Goal: Transaction & Acquisition: Download file/media

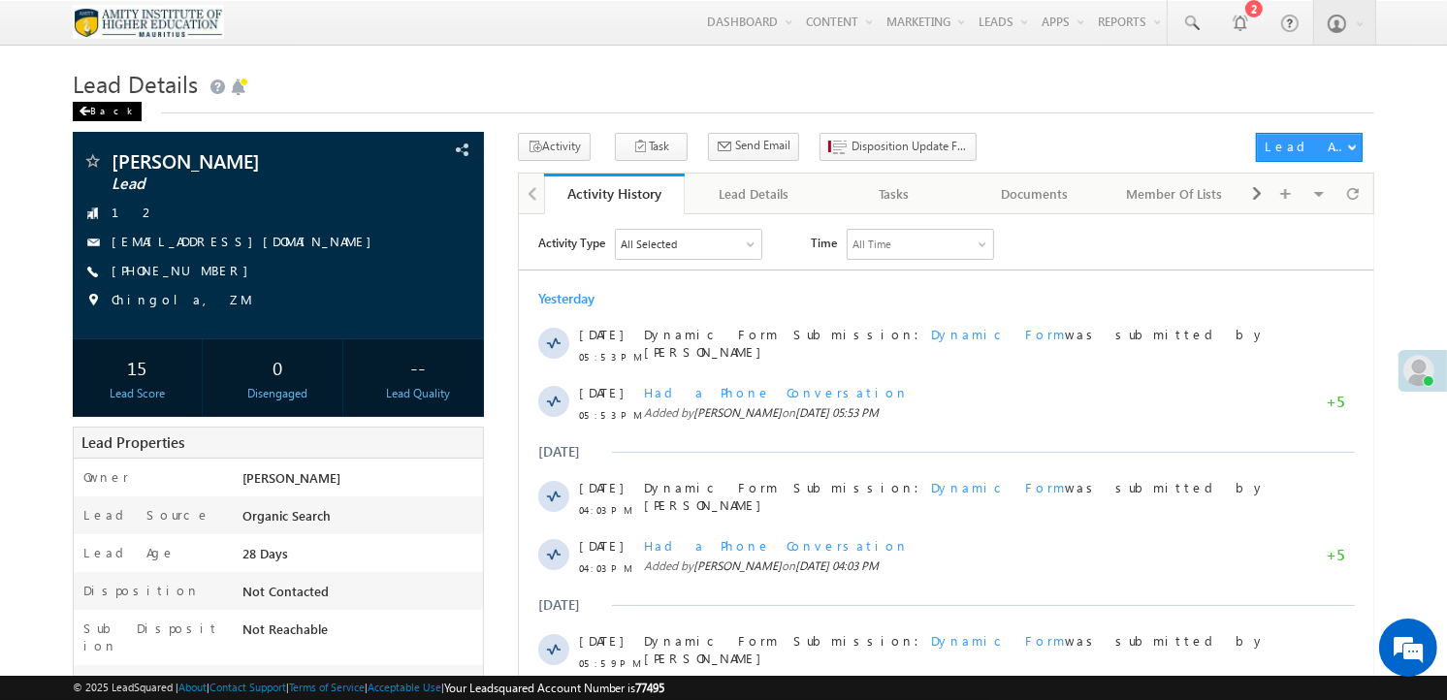
click at [90, 111] on div "Back" at bounding box center [107, 111] width 69 height 19
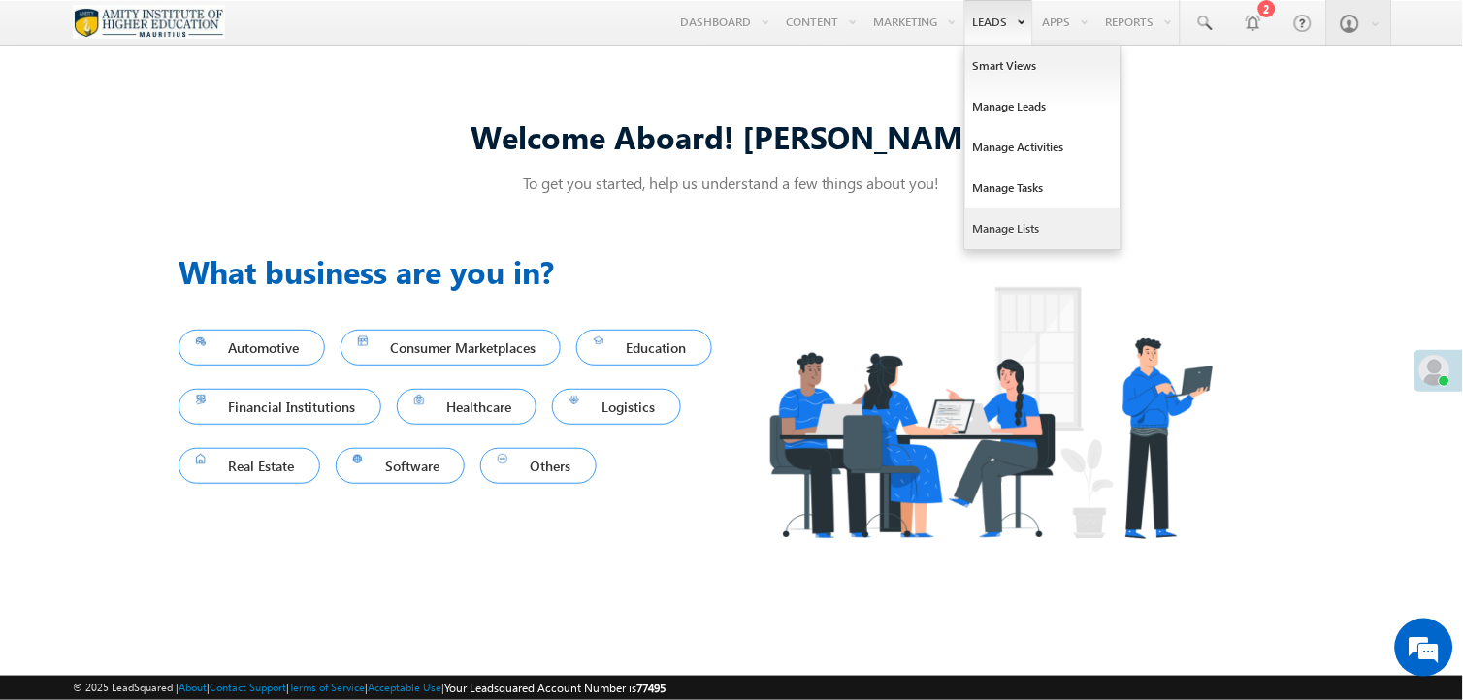
click at [984, 236] on link "Manage Lists" at bounding box center [1042, 229] width 155 height 41
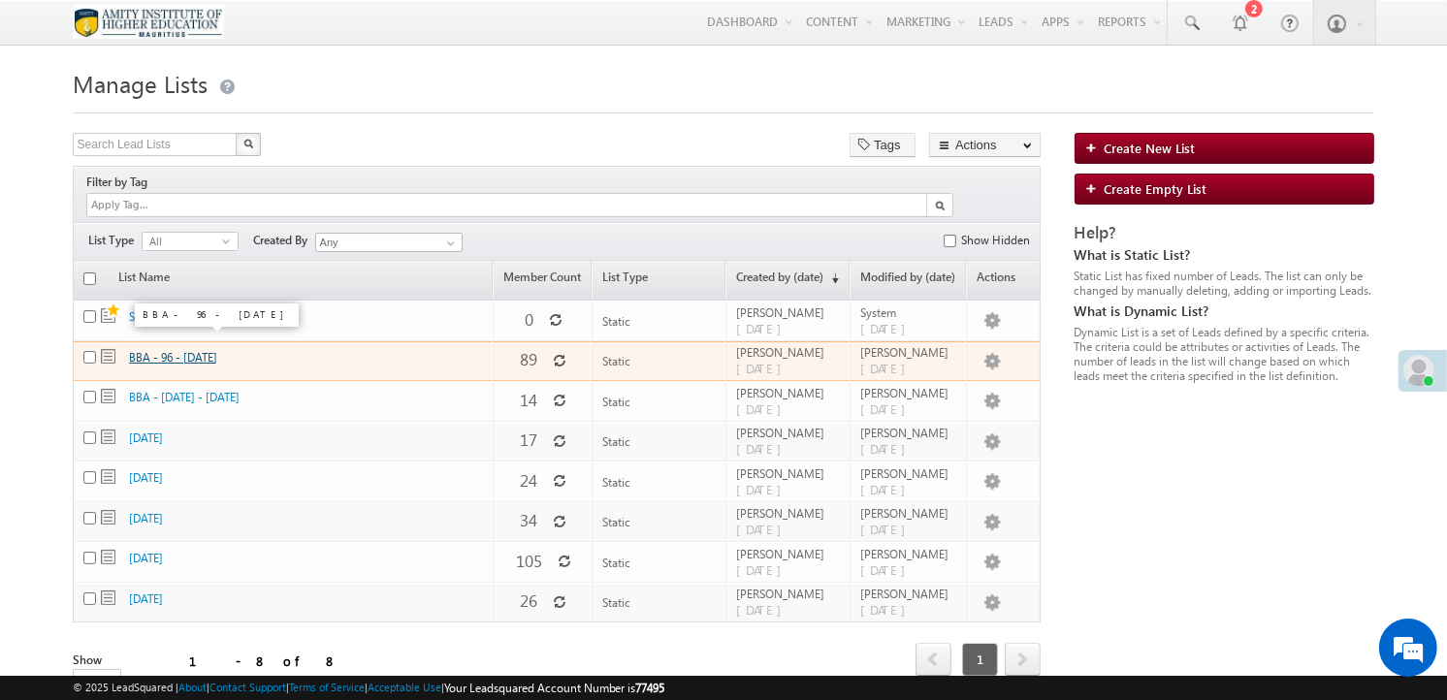
click at [204, 350] on link "BBA - 96 - 28th July 2025" at bounding box center [173, 357] width 88 height 15
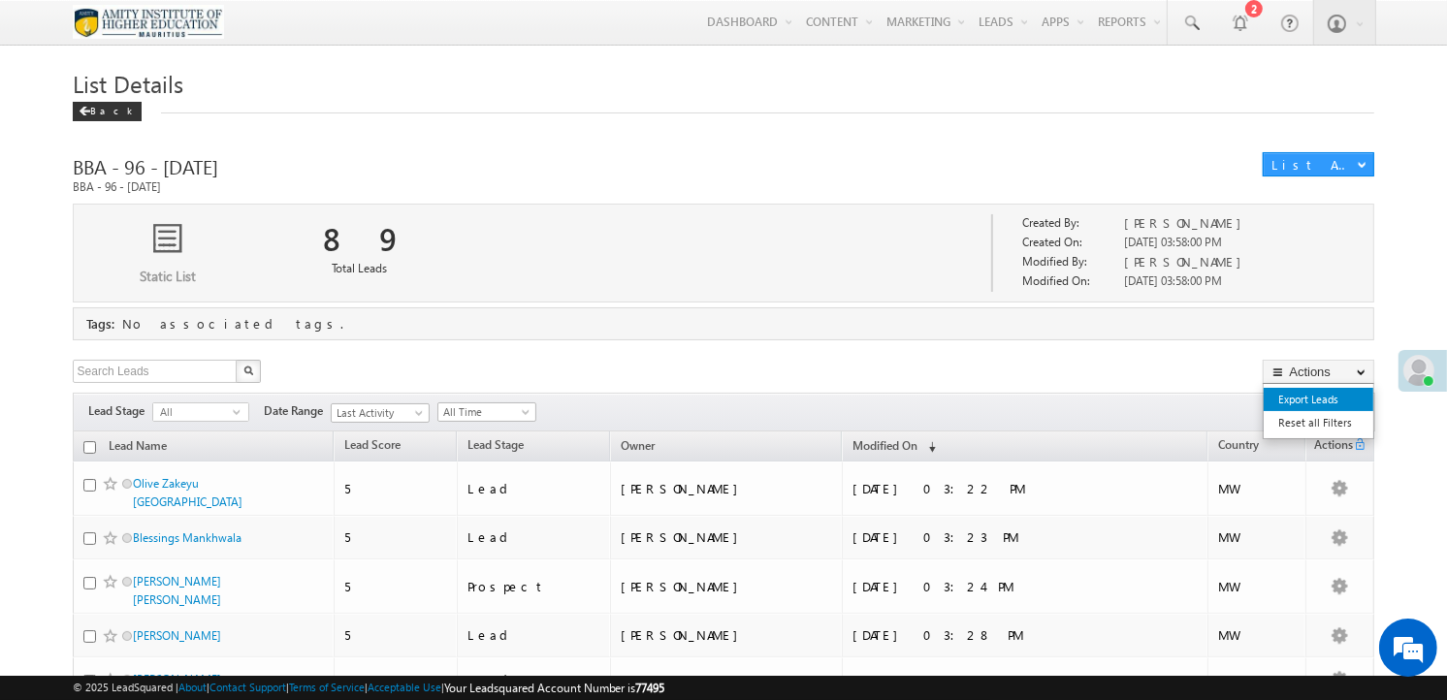
click at [1339, 404] on link "Export Leads" at bounding box center [1319, 399] width 110 height 23
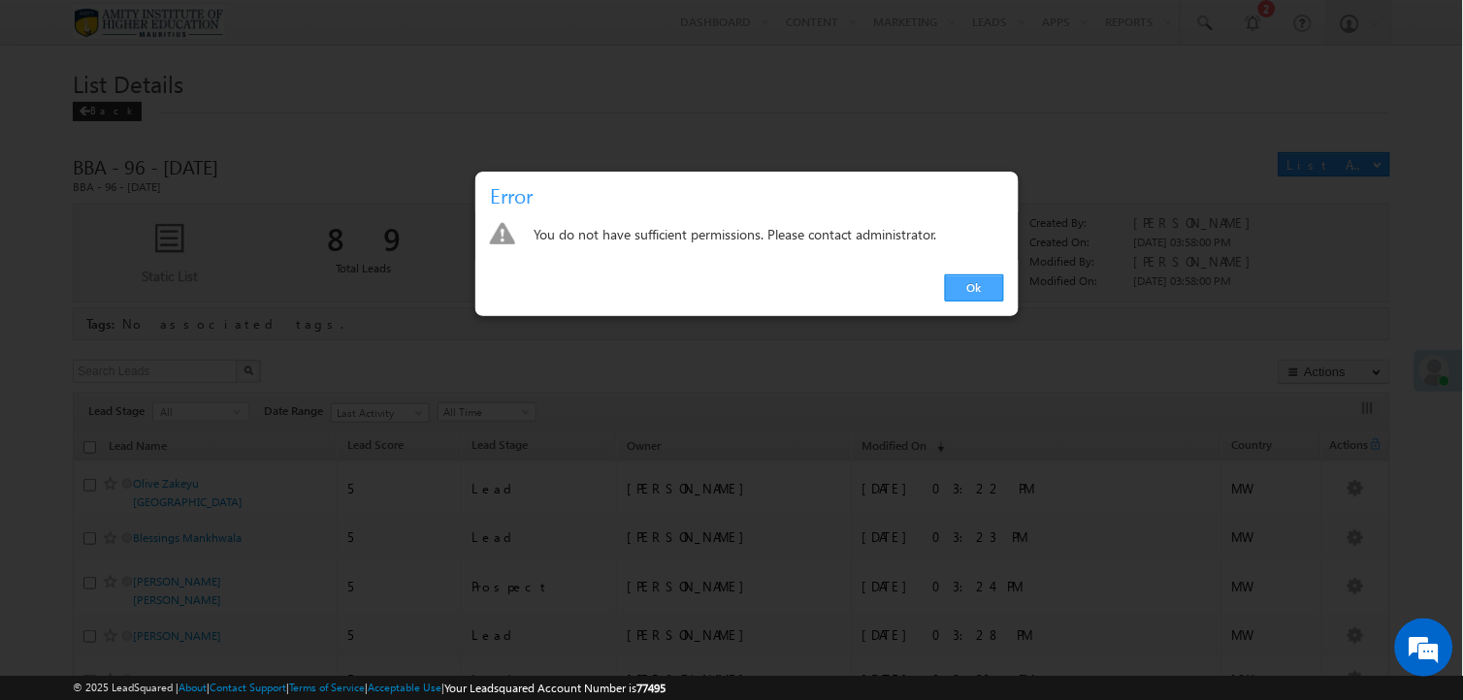
click at [960, 287] on link "Ok" at bounding box center [974, 288] width 59 height 27
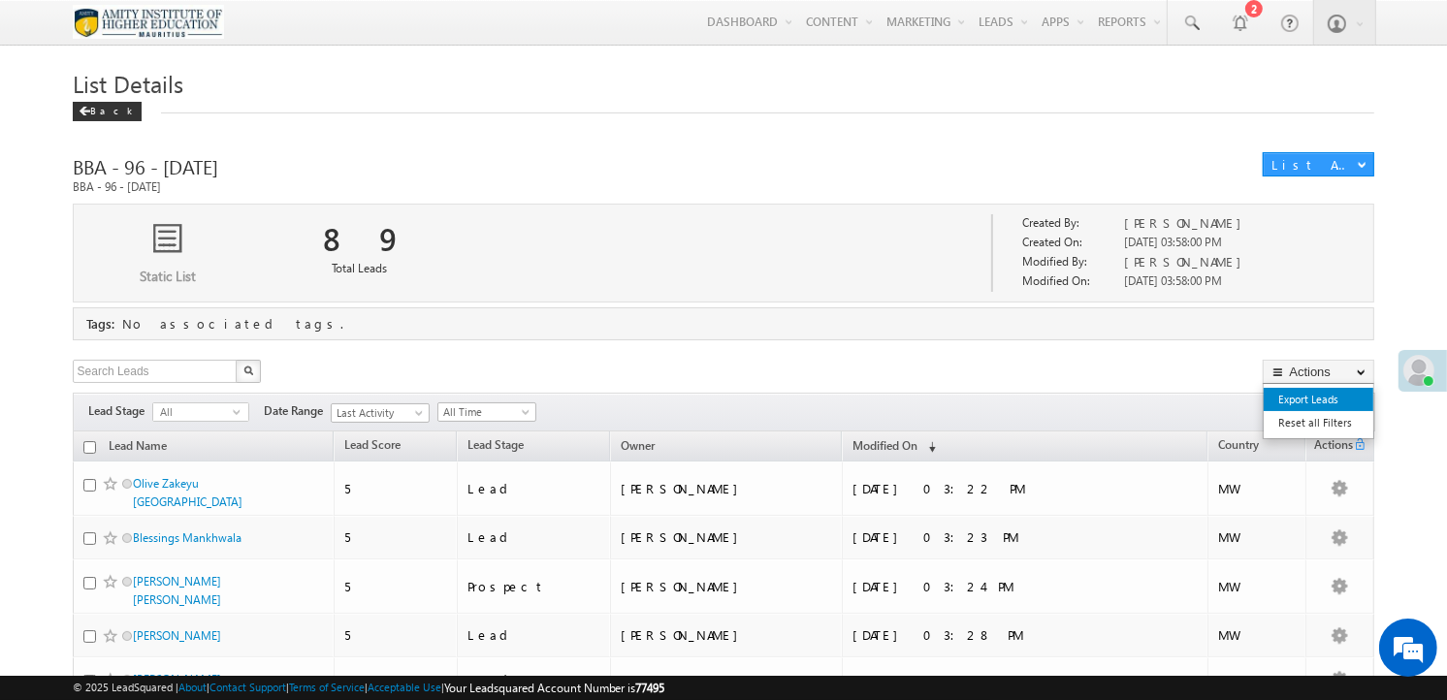
click at [1312, 405] on link "Export Leads" at bounding box center [1319, 399] width 110 height 23
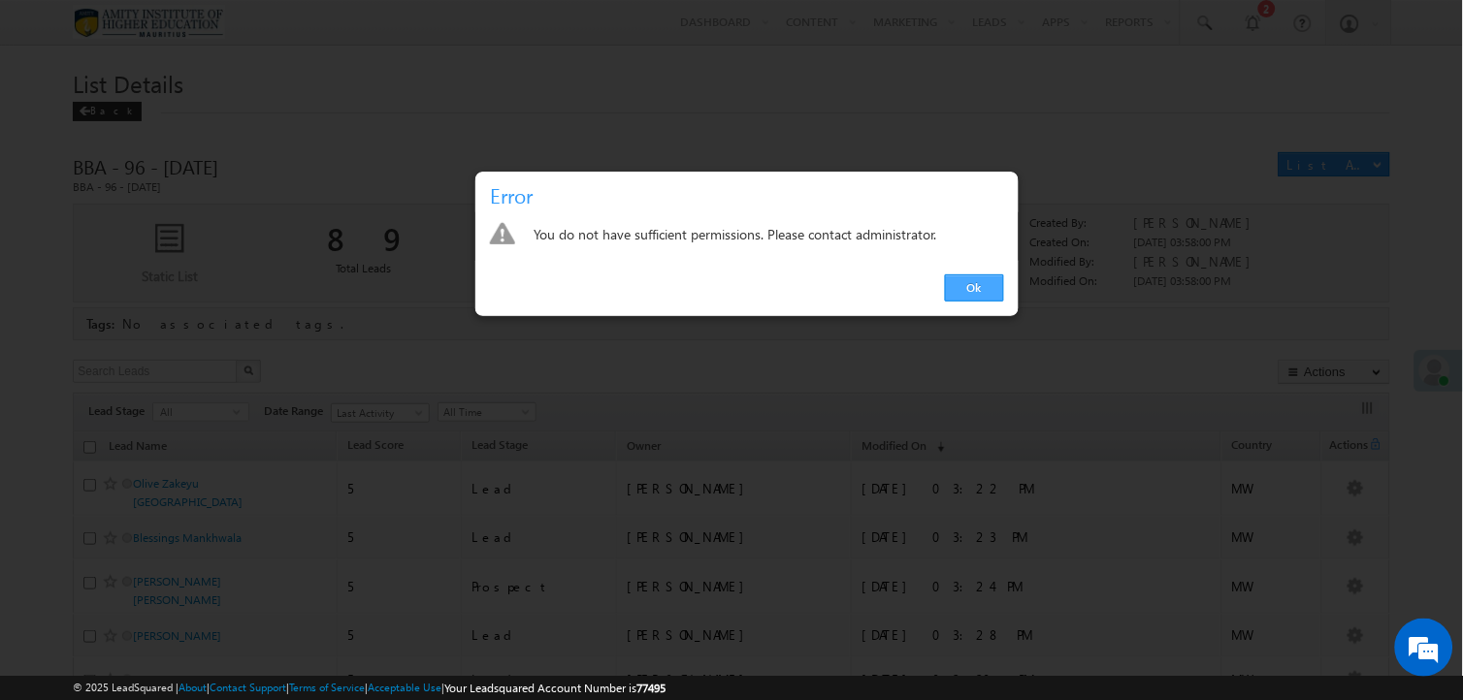
click at [974, 292] on link "Ok" at bounding box center [974, 288] width 59 height 27
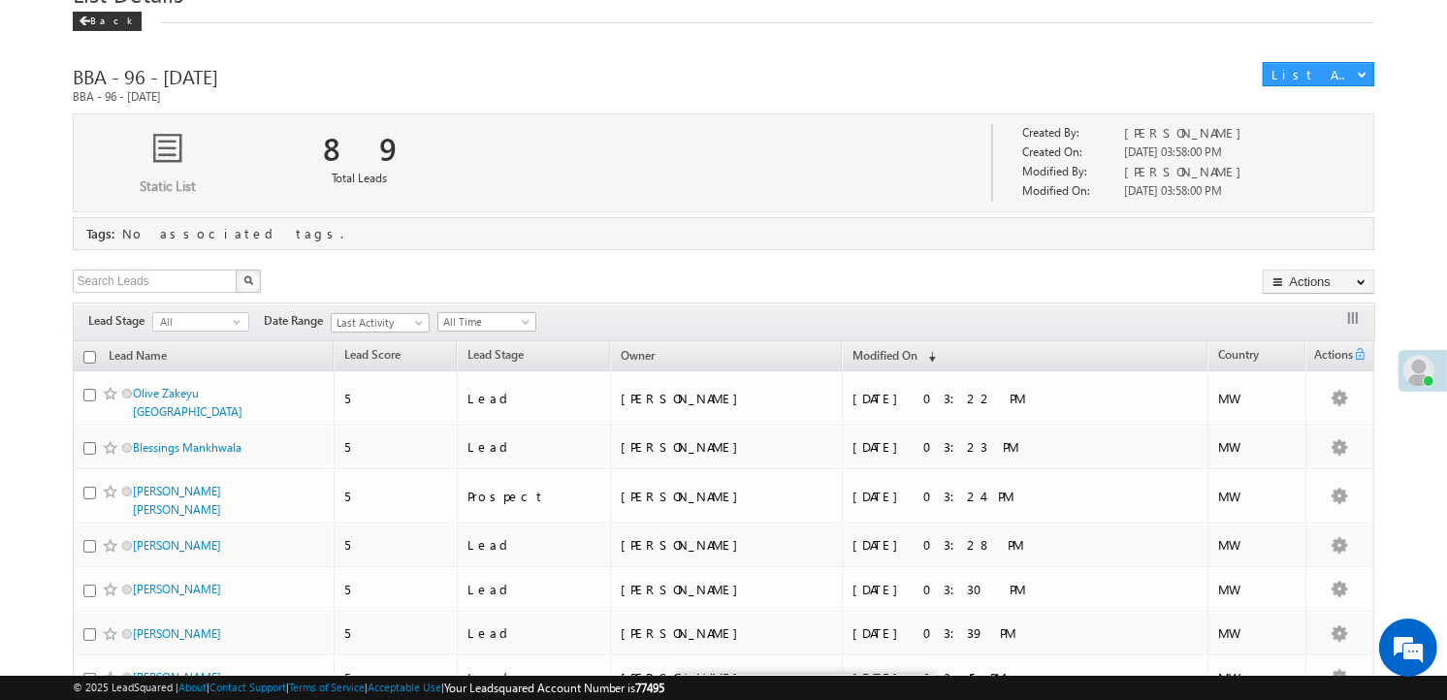
scroll to position [92, 0]
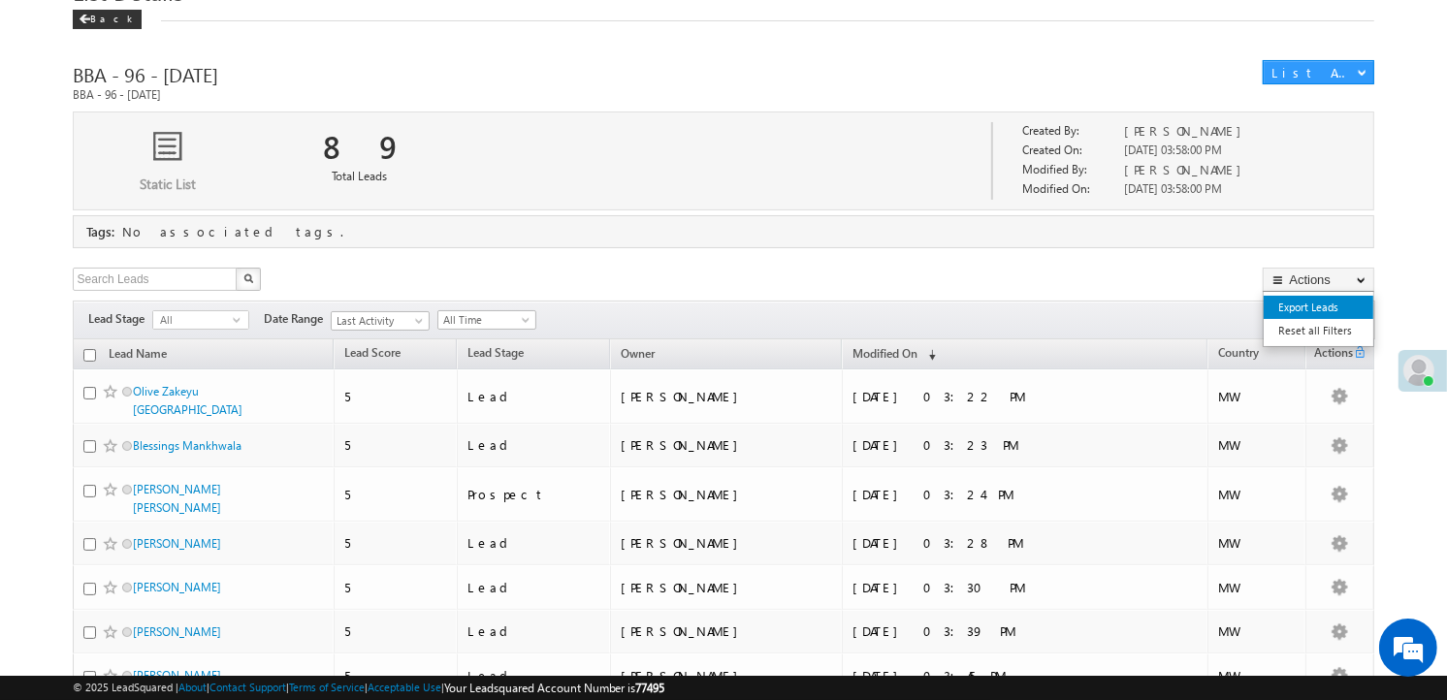
click at [1325, 306] on link "Export Leads" at bounding box center [1319, 307] width 110 height 23
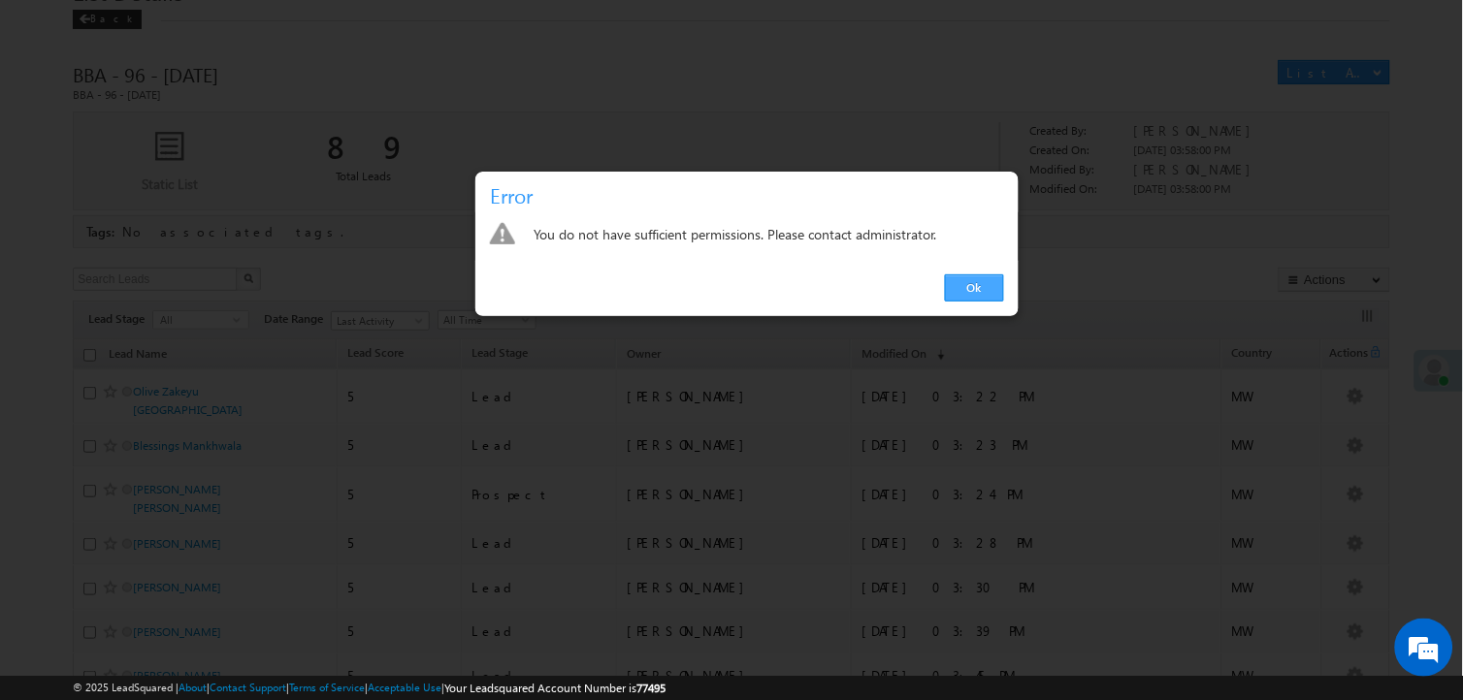
click at [983, 281] on link "Ok" at bounding box center [974, 288] width 59 height 27
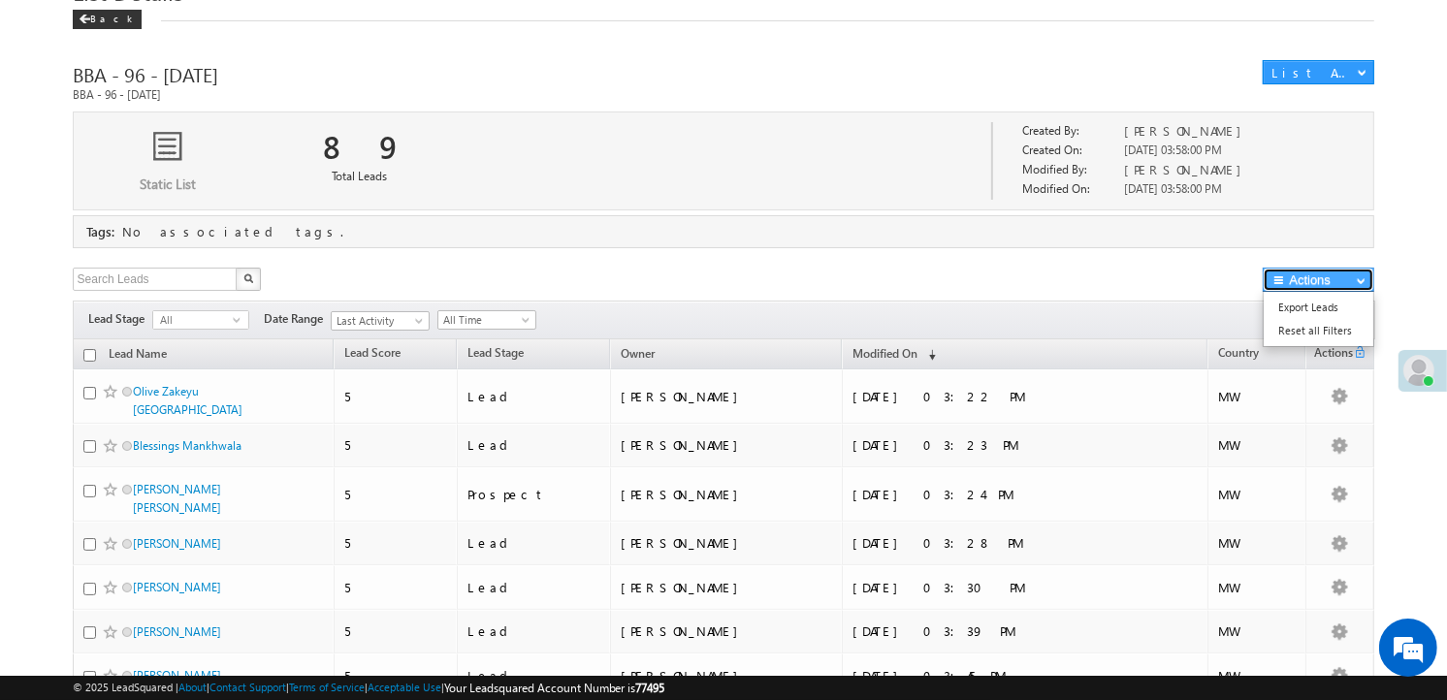
click at [1360, 288] on button "Actions" at bounding box center [1319, 280] width 112 height 24
click at [1333, 299] on link "Export Leads" at bounding box center [1319, 307] width 110 height 23
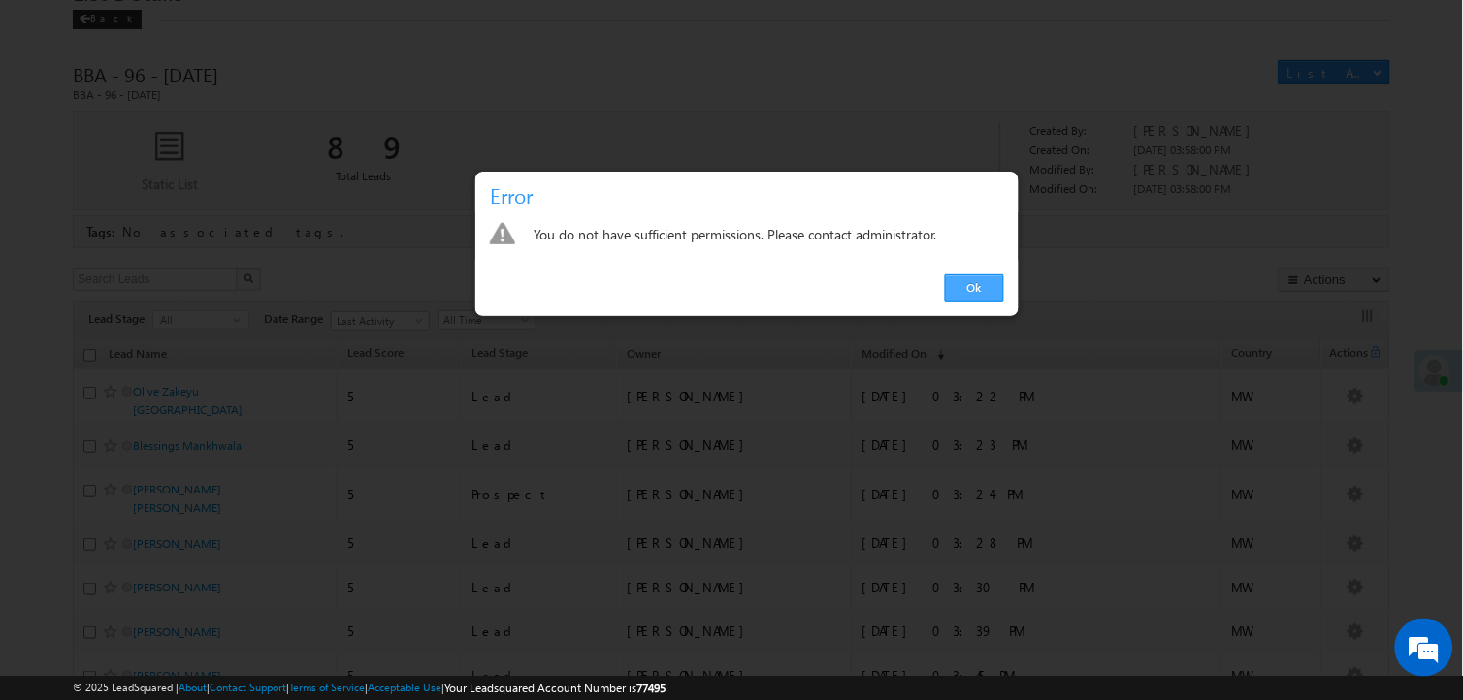
click at [974, 286] on link "Ok" at bounding box center [974, 288] width 59 height 27
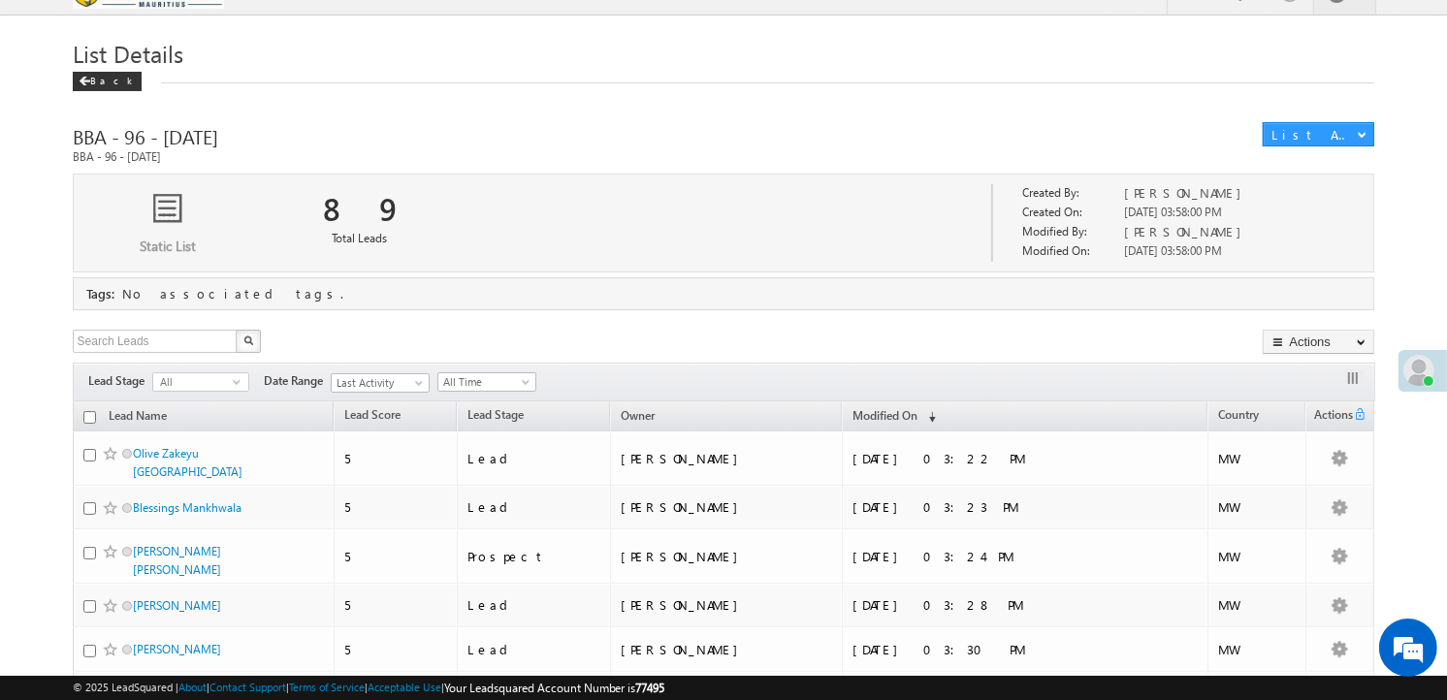
scroll to position [0, 0]
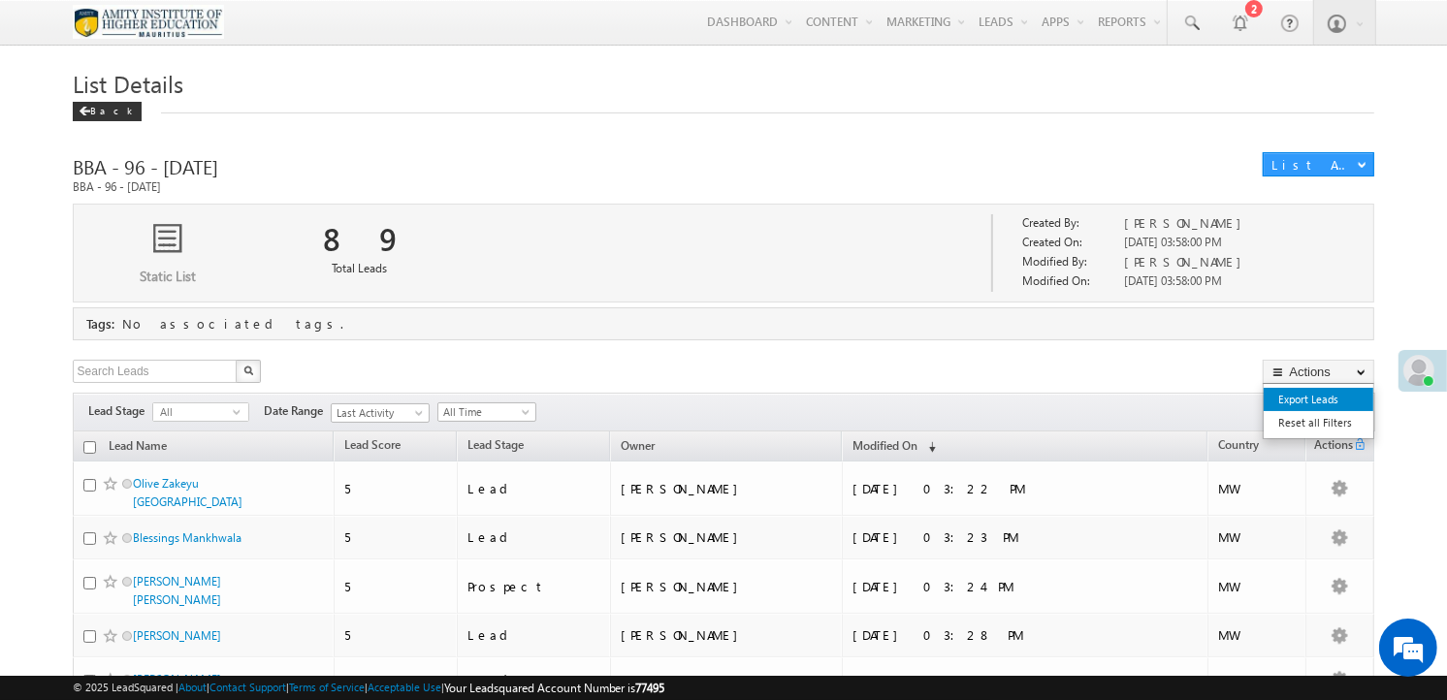
click at [1313, 400] on link "Export Leads" at bounding box center [1319, 399] width 110 height 23
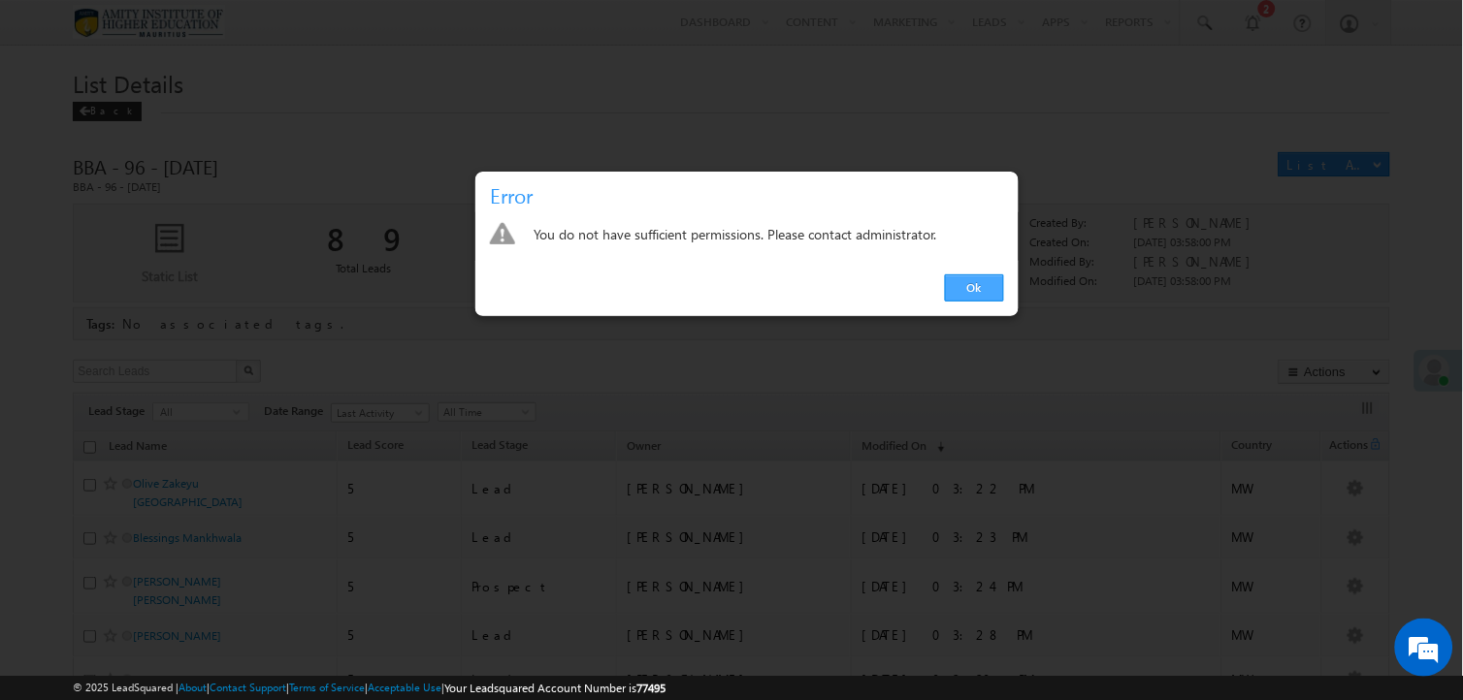
click at [993, 289] on link "Ok" at bounding box center [974, 288] width 59 height 27
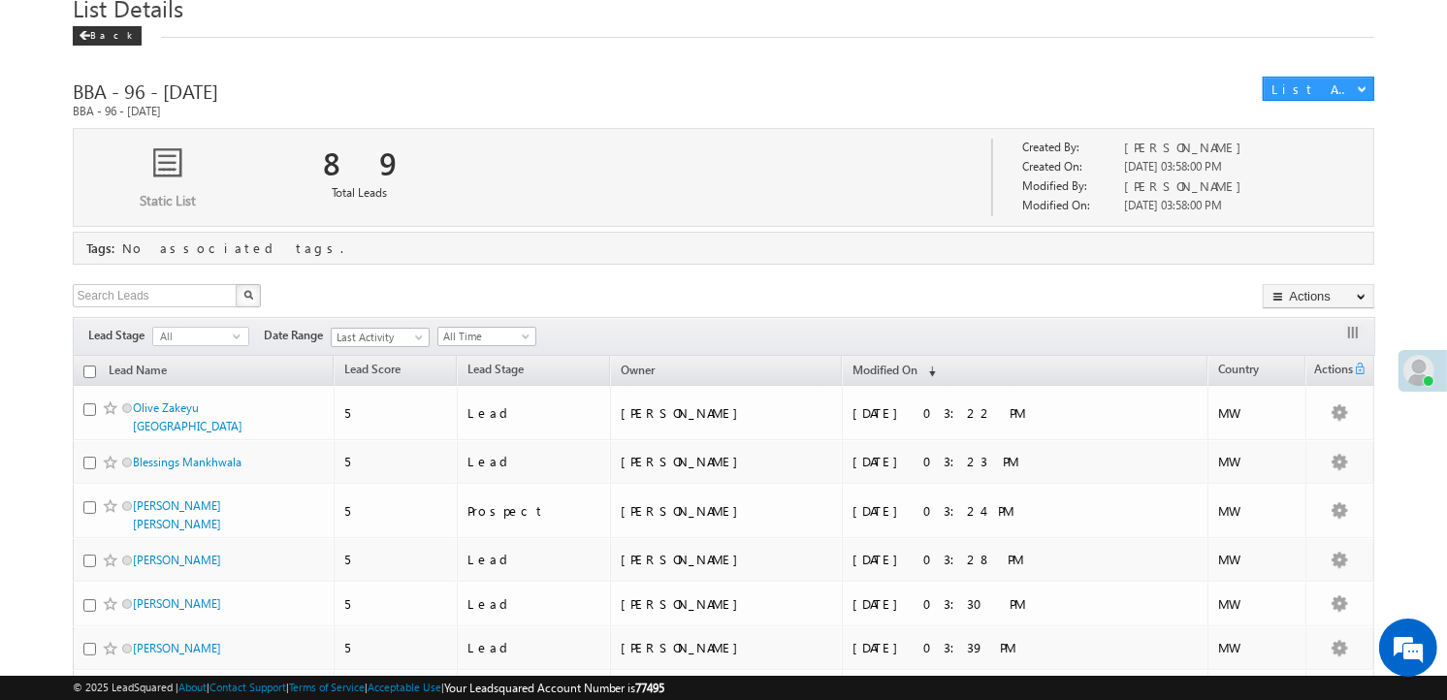
scroll to position [73, 0]
